Goal: Find specific page/section: Find specific page/section

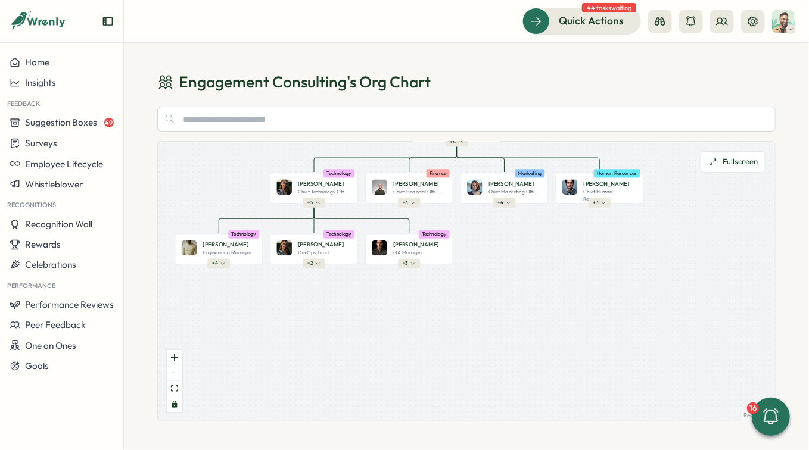
drag, startPoint x: 579, startPoint y: 374, endPoint x: 517, endPoint y: 282, distance: 111.1
click at [517, 282] on div "John D. Chief Executive Offi... Executive + 4 Jane S. Chief Technology Off... T…" at bounding box center [466, 281] width 617 height 279
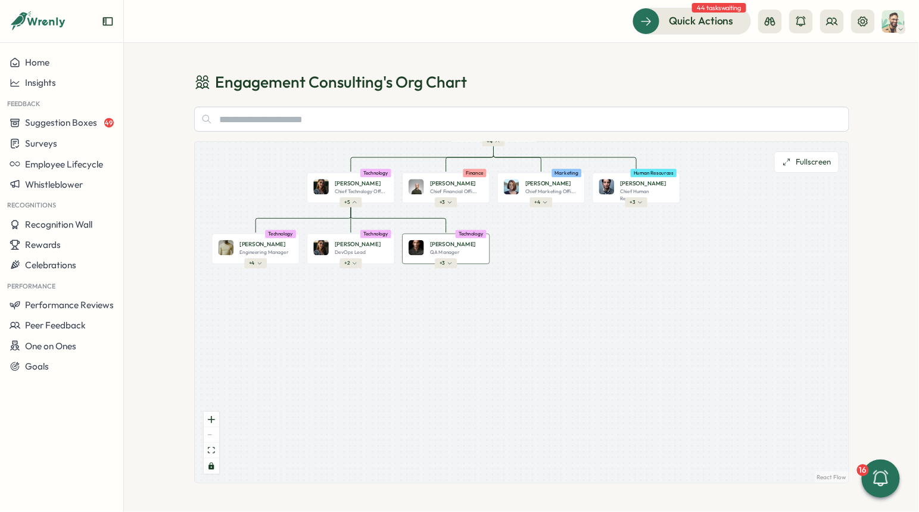
click at [455, 265] on button "+ 3" at bounding box center [446, 264] width 22 height 10
click at [446, 265] on div at bounding box center [446, 264] width 2 height 2
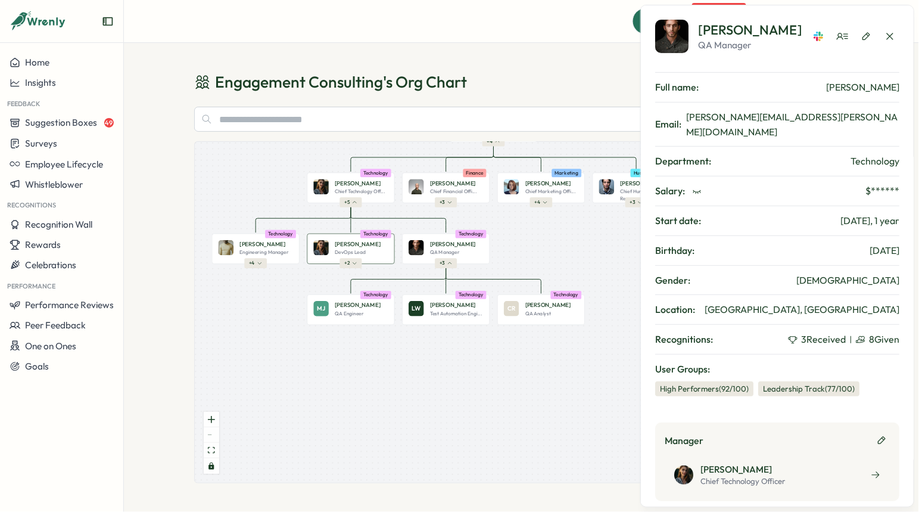
click at [353, 264] on icon "button" at bounding box center [354, 263] width 5 height 5
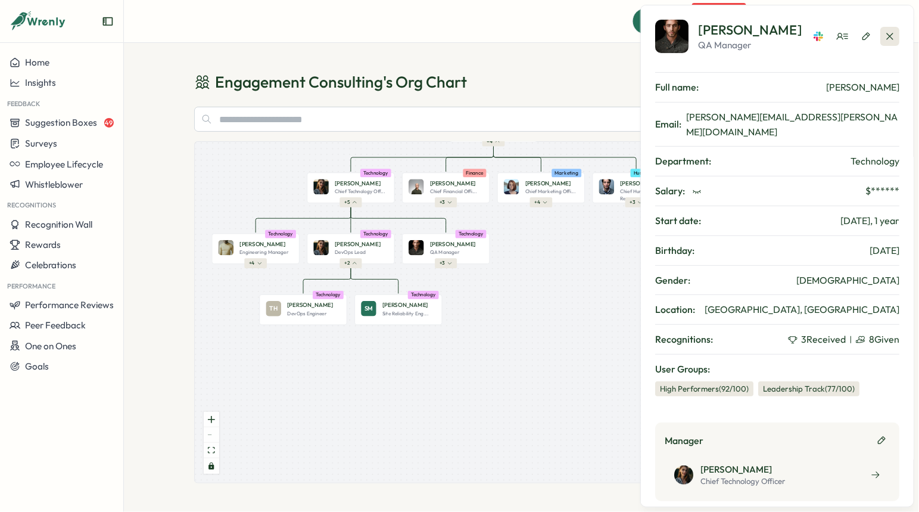
click at [809, 32] on icon "button" at bounding box center [890, 36] width 12 height 12
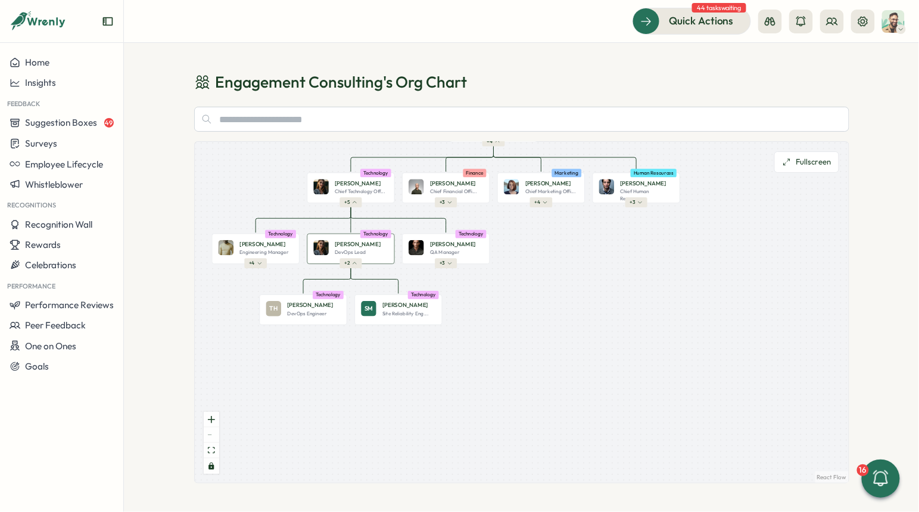
click at [341, 248] on p "Emma D." at bounding box center [358, 244] width 46 height 8
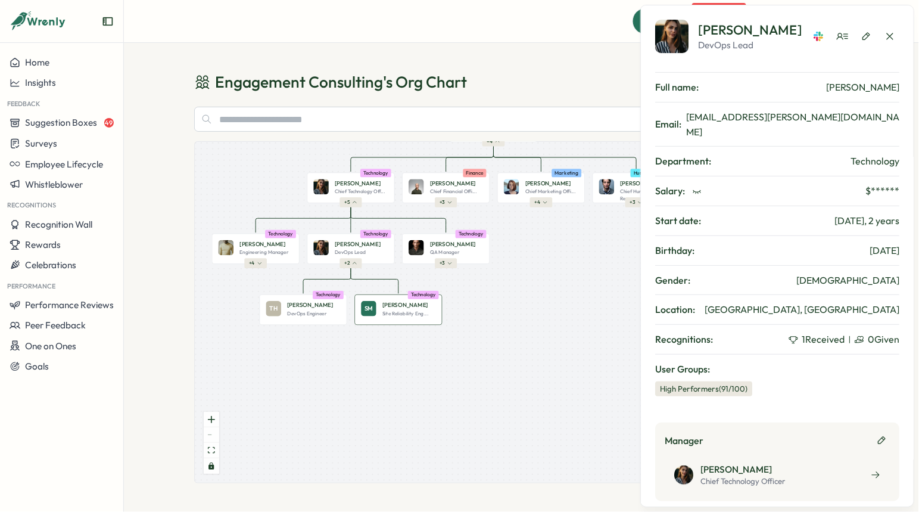
click at [399, 306] on p "Sara M." at bounding box center [406, 305] width 46 height 8
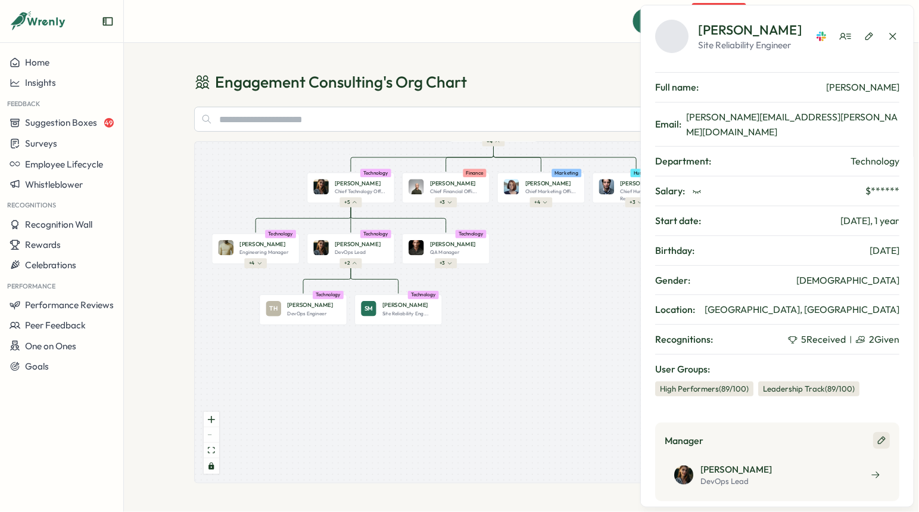
click at [809, 437] on icon "button" at bounding box center [881, 441] width 7 height 8
click at [809, 436] on icon "button" at bounding box center [882, 441] width 10 height 10
drag, startPoint x: 881, startPoint y: 424, endPoint x: 885, endPoint y: 29, distance: 395.1
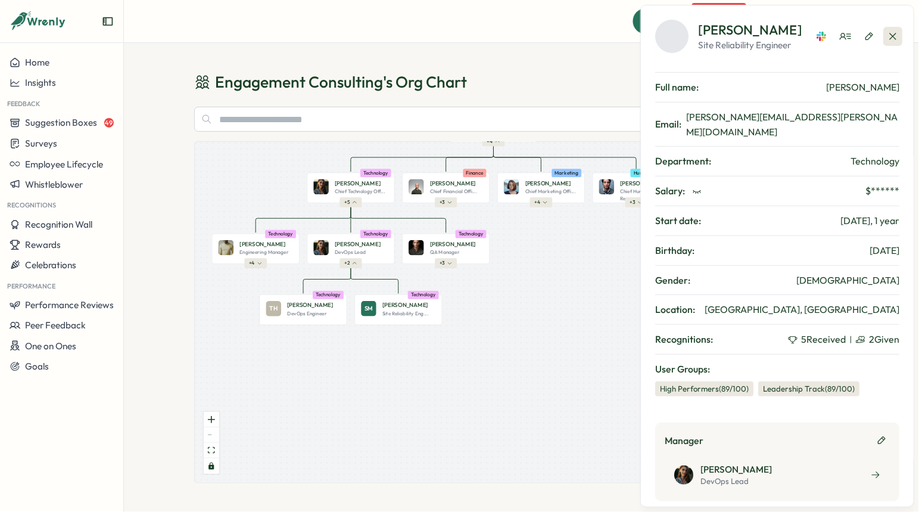
click at [809, 29] on div "Sara M. Site Reliability Engineer Full name: Sara Mitchell Email: sara.mitchell…" at bounding box center [777, 363] width 244 height 686
click at [809, 29] on button "button" at bounding box center [893, 36] width 19 height 19
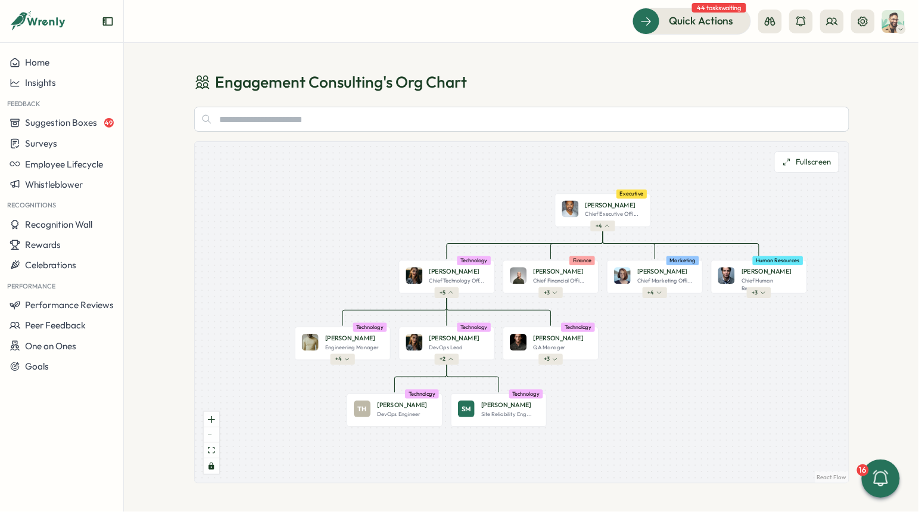
drag, startPoint x: 516, startPoint y: 296, endPoint x: 623, endPoint y: 385, distance: 139.2
click at [623, 385] on div "John D. Chief Executive Offi... Executive + 4 Jane S. Chief Technology Off... T…" at bounding box center [522, 312] width 654 height 341
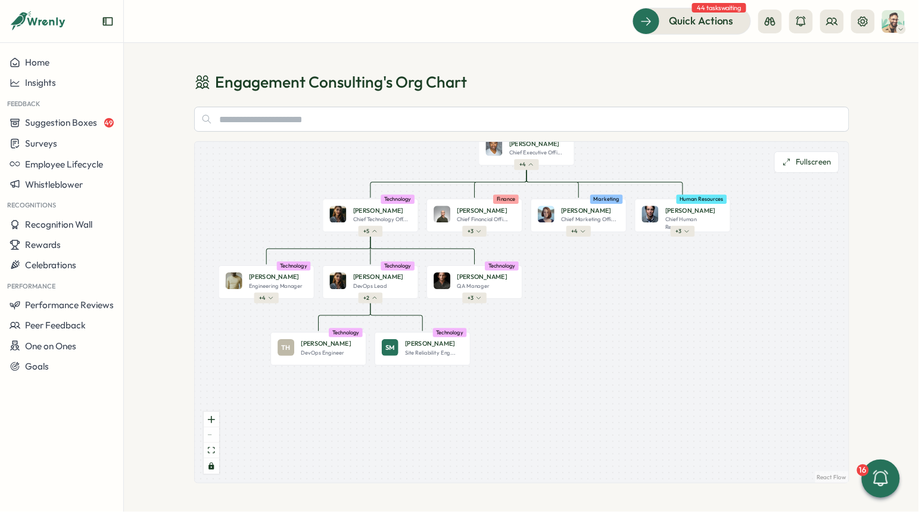
drag, startPoint x: 653, startPoint y: 316, endPoint x: 582, endPoint y: 254, distance: 94.2
click at [582, 254] on div "John D. Chief Executive Offi... Executive + 4 Jane S. Chief Technology Off... T…" at bounding box center [522, 312] width 654 height 341
click at [572, 213] on p "Alice B." at bounding box center [589, 210] width 50 height 9
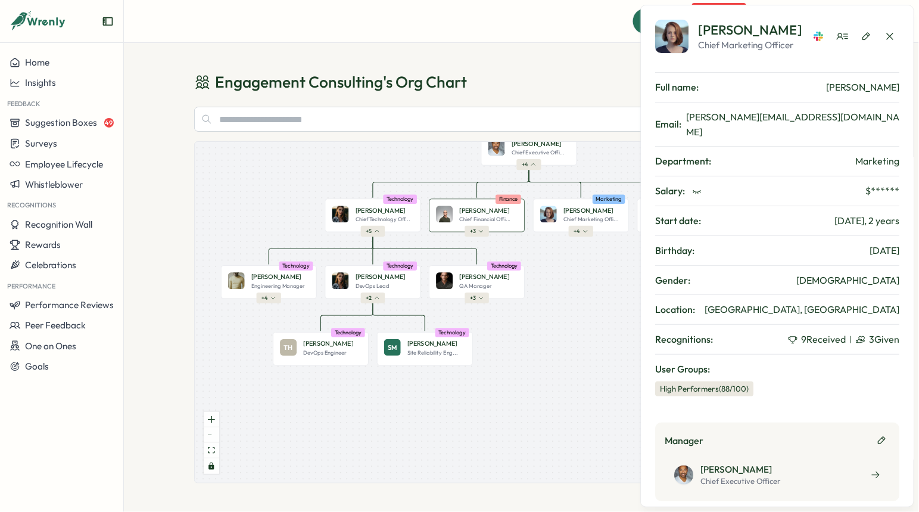
click at [492, 214] on div "Bob J." at bounding box center [488, 210] width 58 height 9
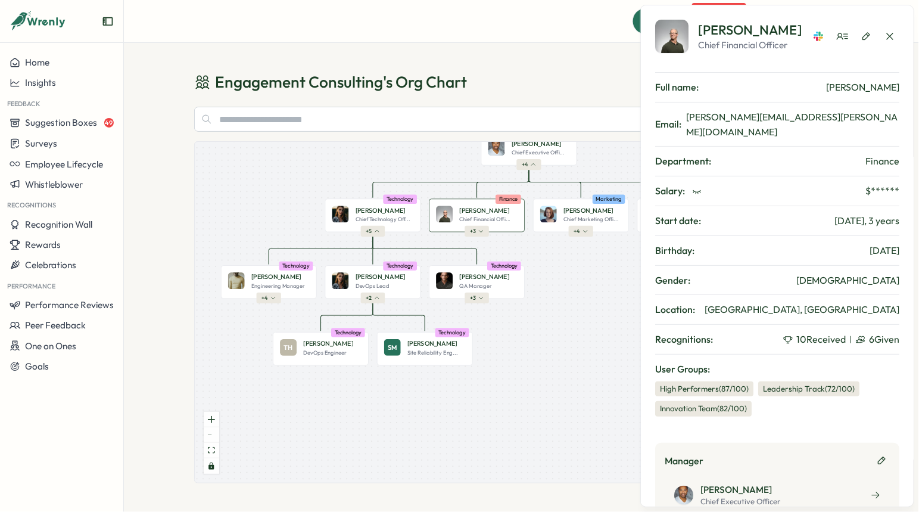
click at [472, 233] on span "+ 3" at bounding box center [473, 231] width 6 height 7
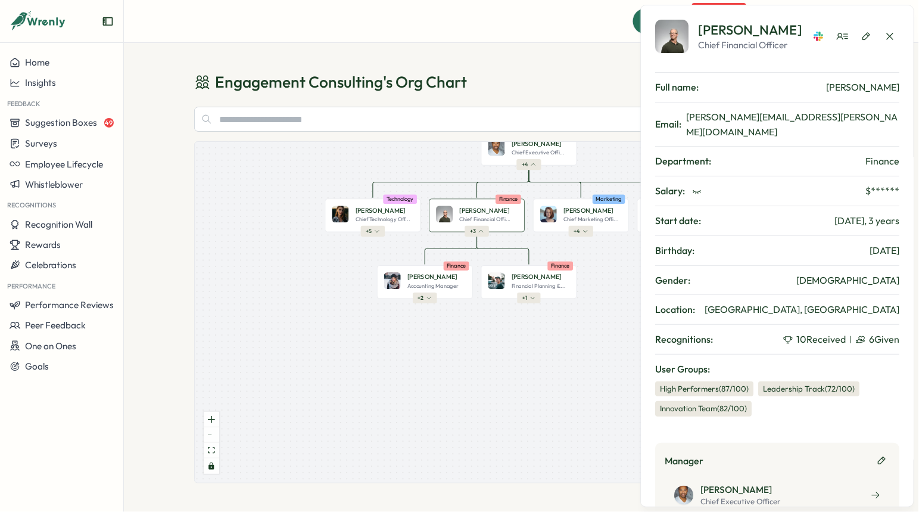
click at [478, 233] on button "+ 3" at bounding box center [477, 231] width 24 height 11
click at [373, 236] on button "+ 5" at bounding box center [372, 231] width 24 height 11
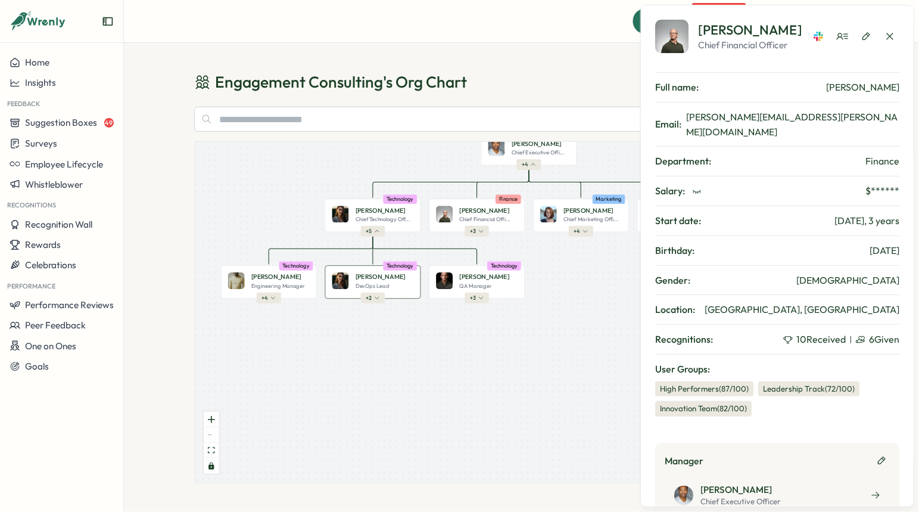
click at [375, 299] on icon "button" at bounding box center [377, 298] width 6 height 6
click at [375, 297] on icon "button" at bounding box center [377, 298] width 6 height 6
click at [376, 272] on div "Emma D. DevOps Lead Technology + 2" at bounding box center [373, 282] width 96 height 33
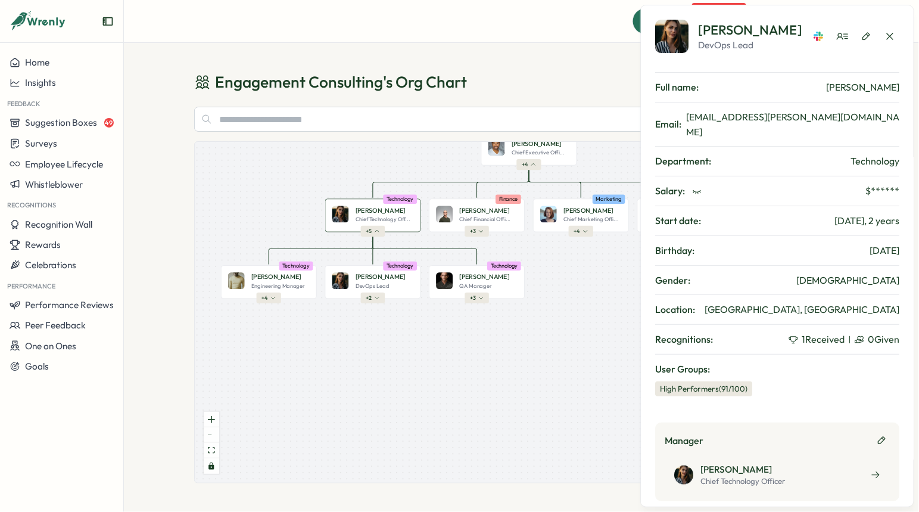
click at [386, 218] on p "Chief Technology Off..." at bounding box center [382, 219] width 55 height 7
click at [372, 232] on div at bounding box center [373, 232] width 2 height 2
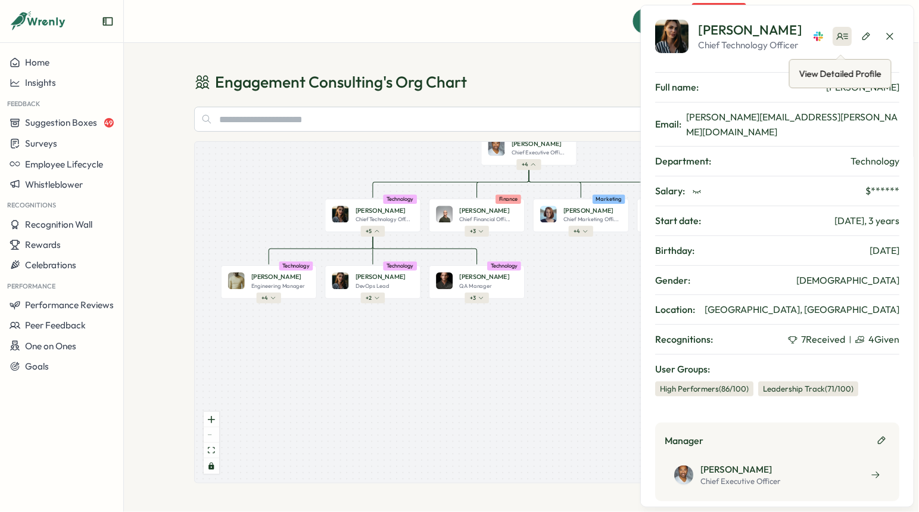
click at [809, 42] on icon at bounding box center [843, 36] width 12 height 12
click at [809, 41] on icon "button" at bounding box center [867, 37] width 10 height 10
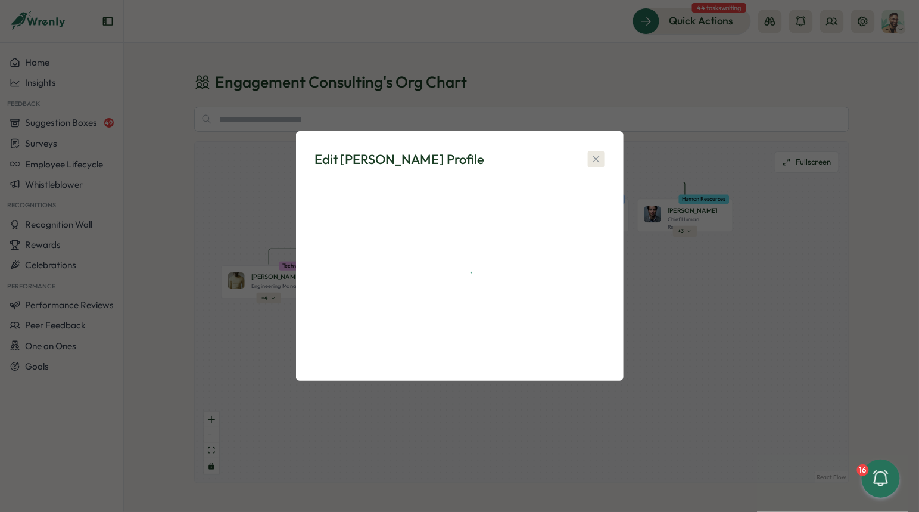
click at [602, 162] on icon "button" at bounding box center [596, 159] width 12 height 12
